Goal: Information Seeking & Learning: Learn about a topic

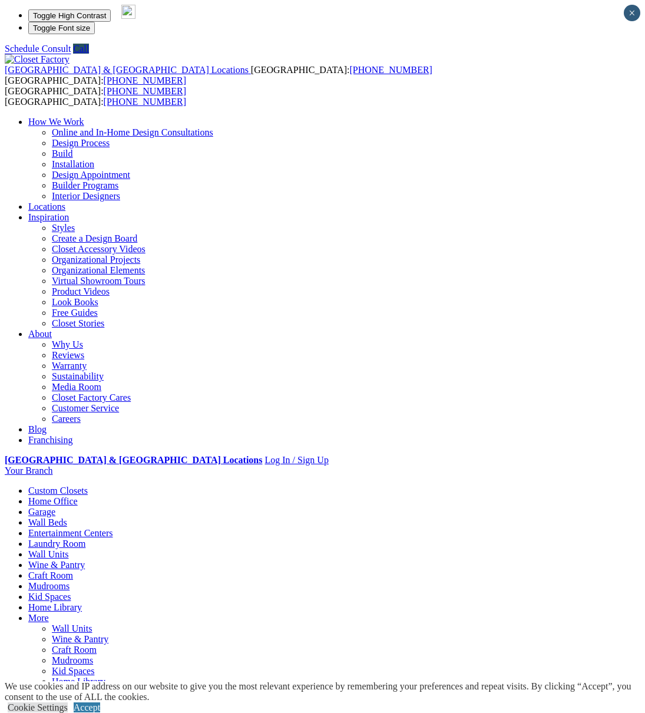
click at [85, 538] on link "Laundry Room" at bounding box center [56, 543] width 57 height 10
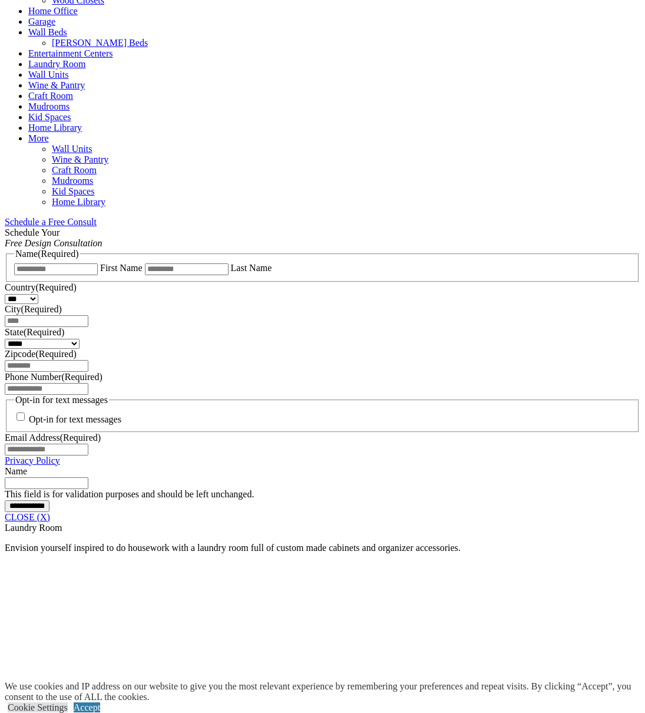
scroll to position [575, 0]
click at [50, 511] on link "CLOSE (X)" at bounding box center [27, 516] width 45 height 10
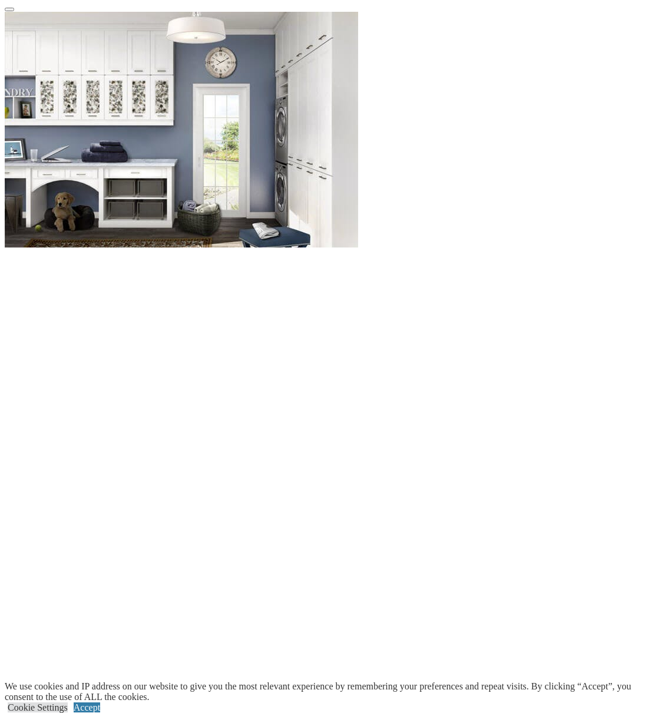
scroll to position [1101, 0]
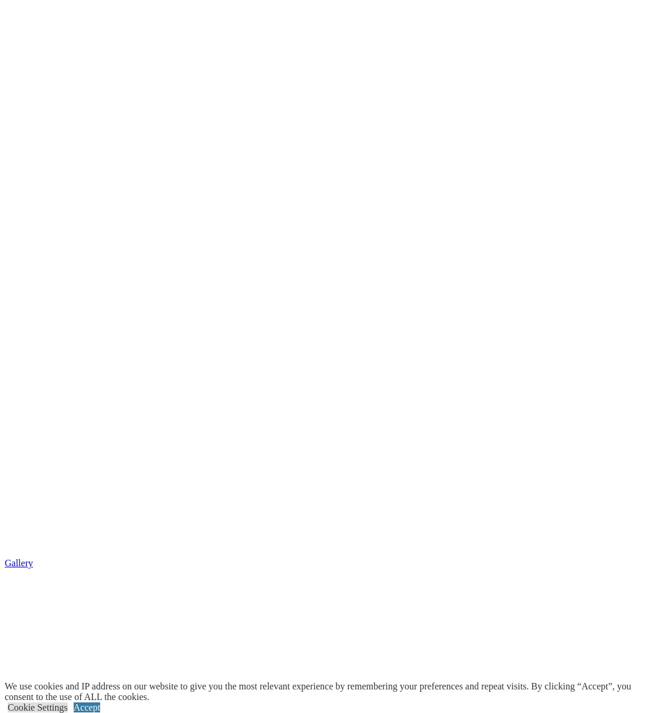
scroll to position [1433, 0]
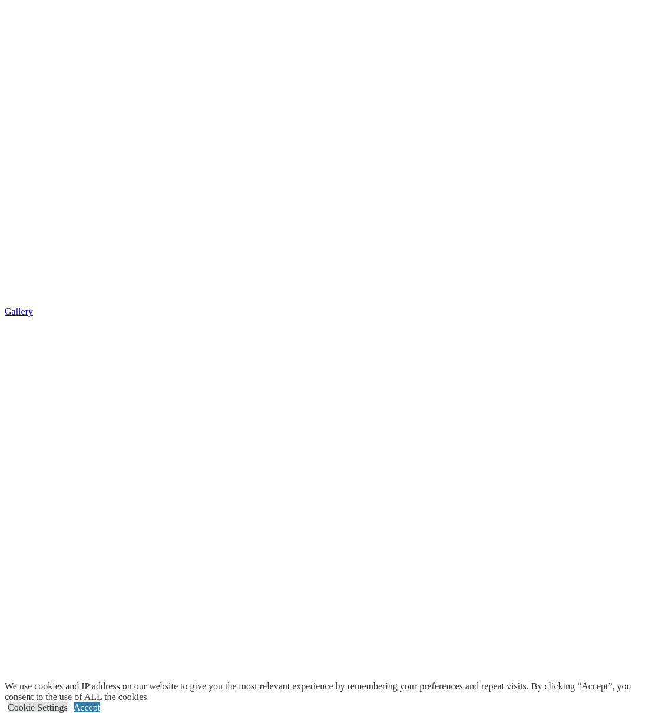
scroll to position [975, 0]
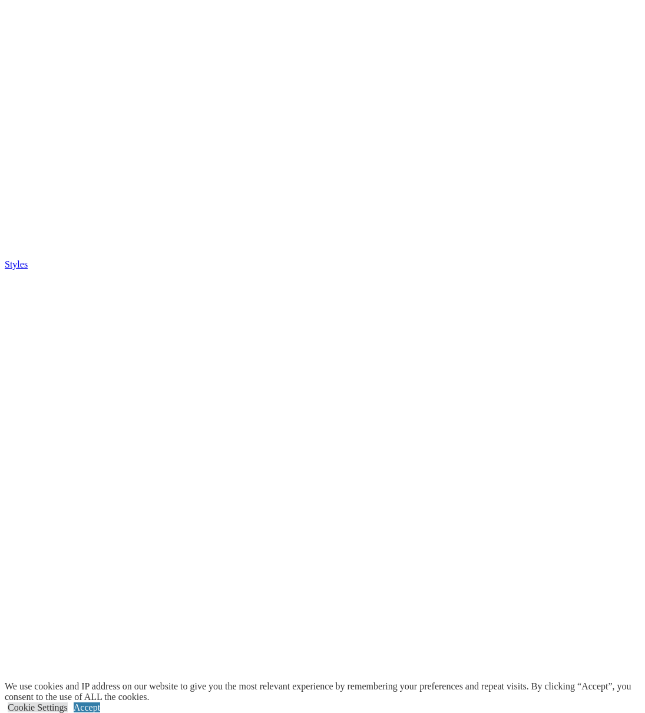
scroll to position [2531, 0]
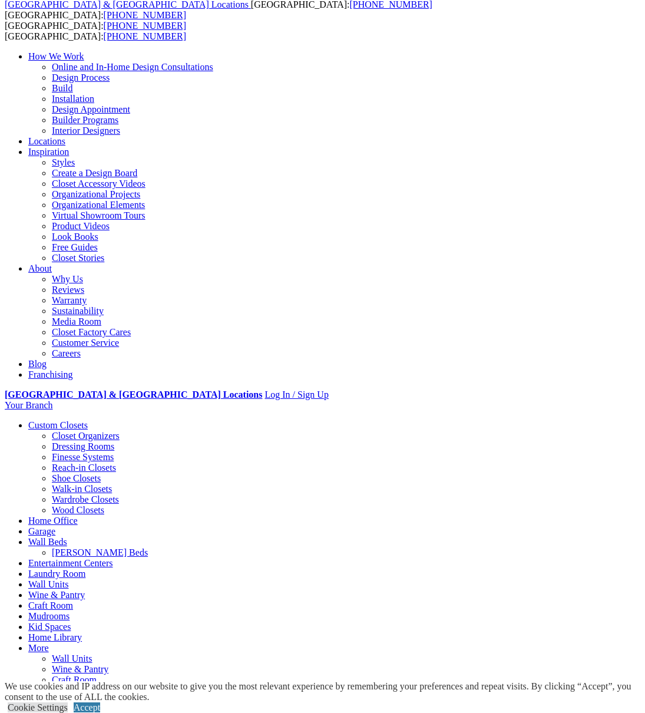
scroll to position [72, 0]
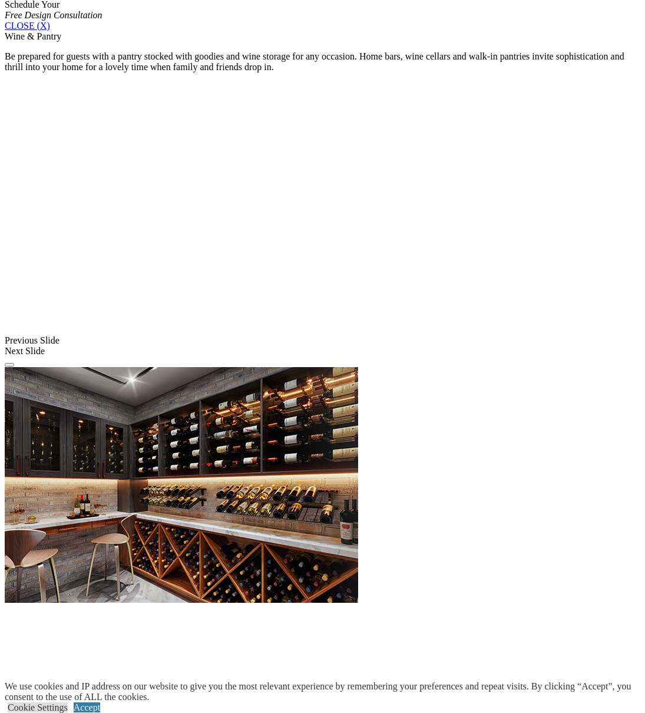
scroll to position [817, 0]
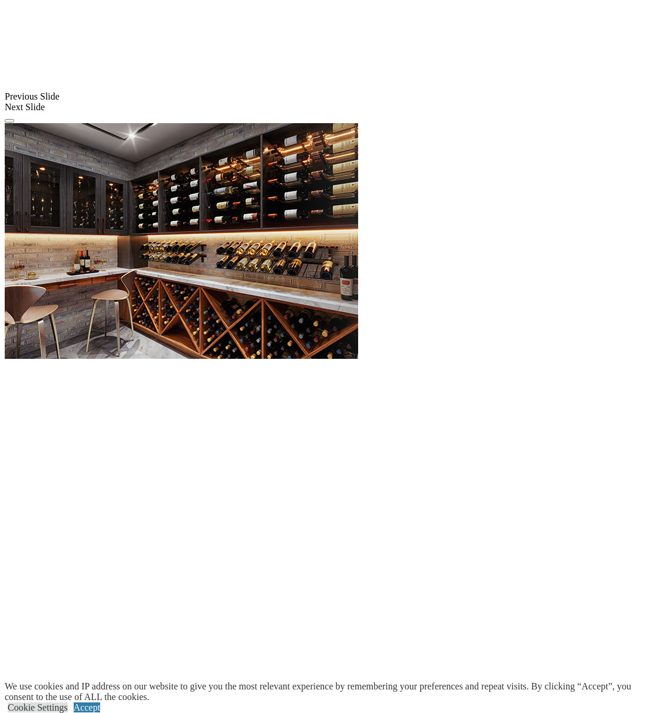
scroll to position [1048, 0]
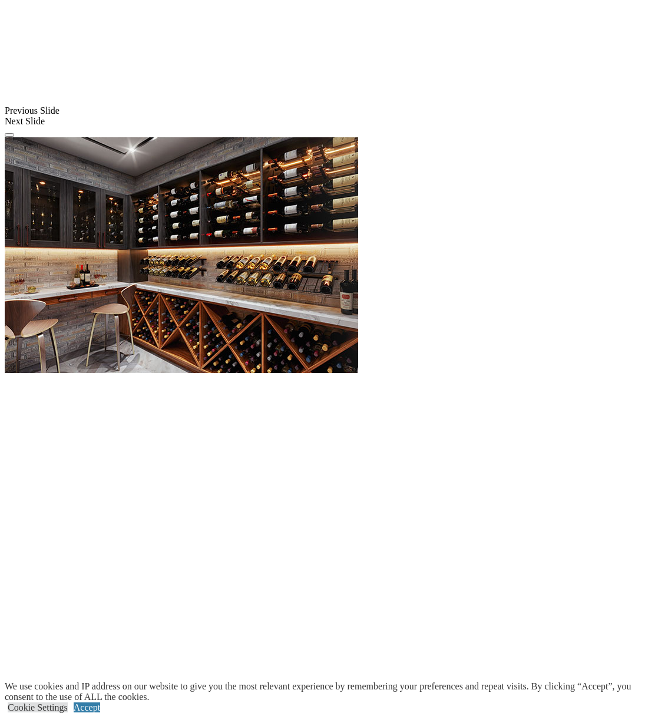
scroll to position [1018, 0]
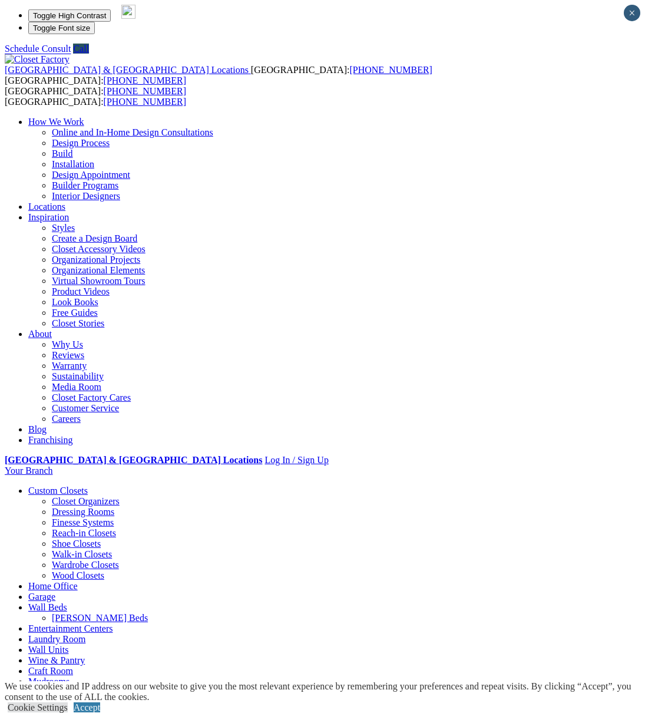
scroll to position [1, 0]
click at [59, 495] on link "Closet Organizers" at bounding box center [86, 500] width 68 height 10
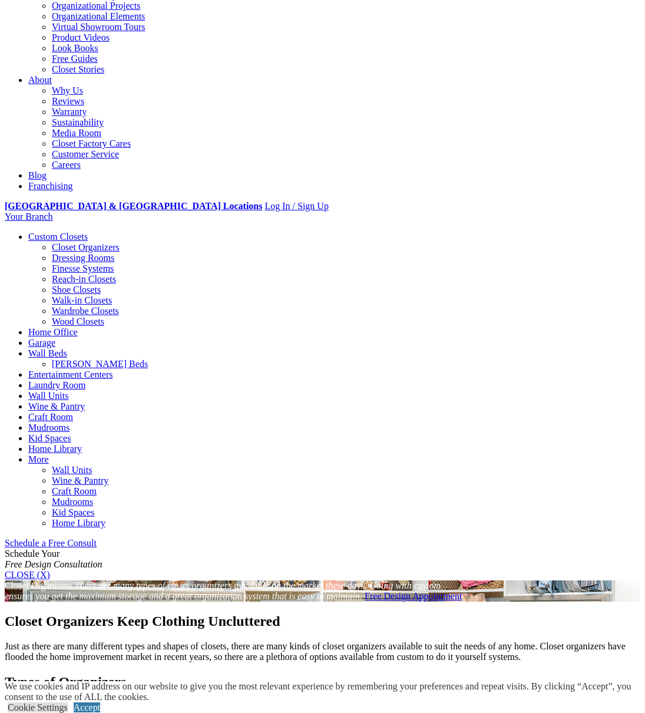
scroll to position [263, 0]
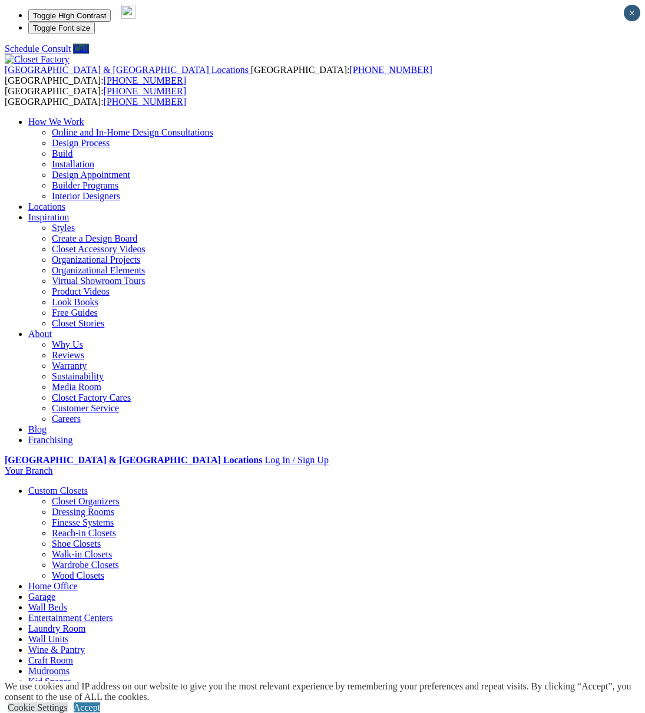
click at [61, 496] on link "Closet Organizers" at bounding box center [86, 501] width 68 height 10
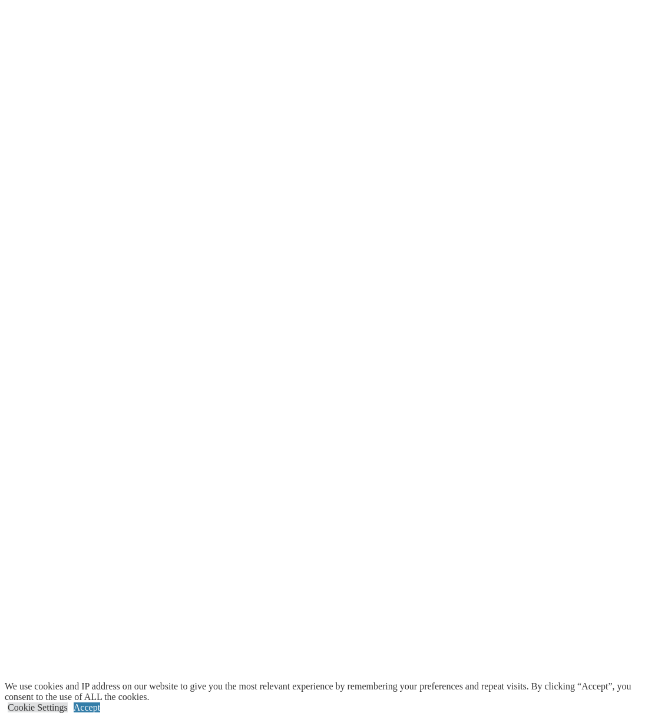
scroll to position [2295, 0]
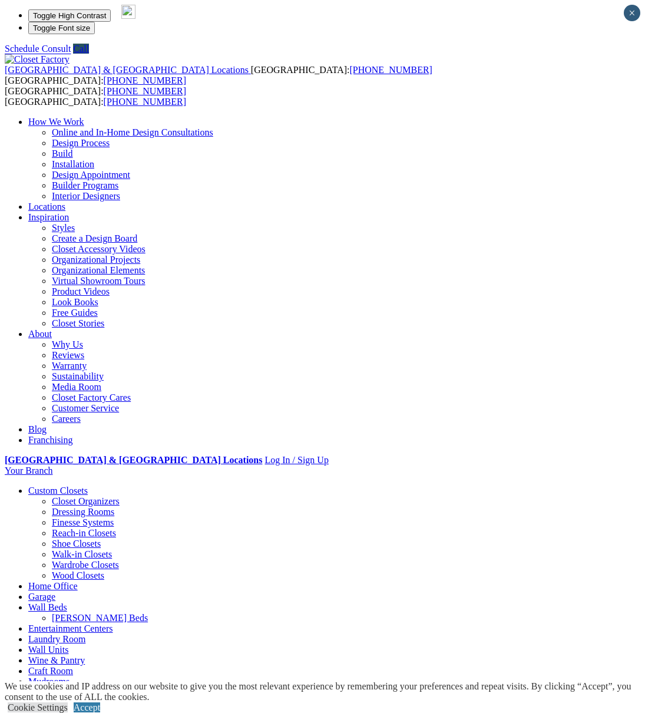
click at [113, 623] on link "Entertainment Centers" at bounding box center [70, 628] width 85 height 10
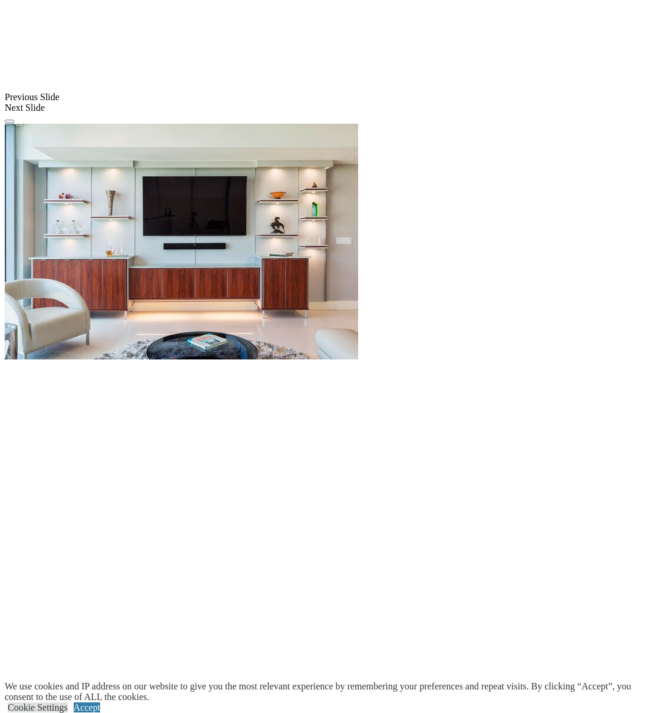
scroll to position [1023, 0]
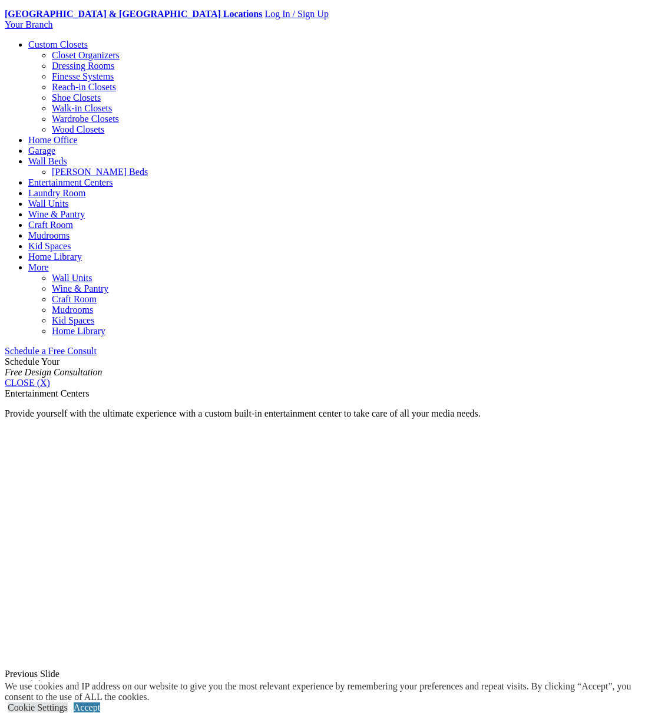
scroll to position [390, 0]
